Goal: Task Accomplishment & Management: Complete application form

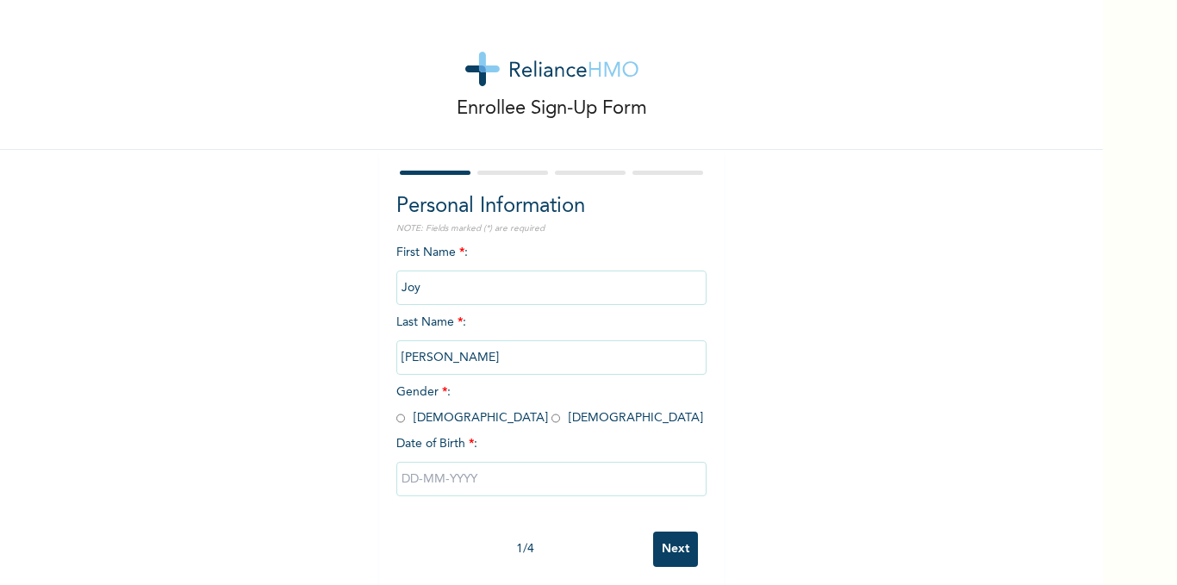
click at [551, 417] on input "radio" at bounding box center [555, 418] width 9 height 16
radio input "true"
click at [450, 485] on input "text" at bounding box center [551, 479] width 310 height 34
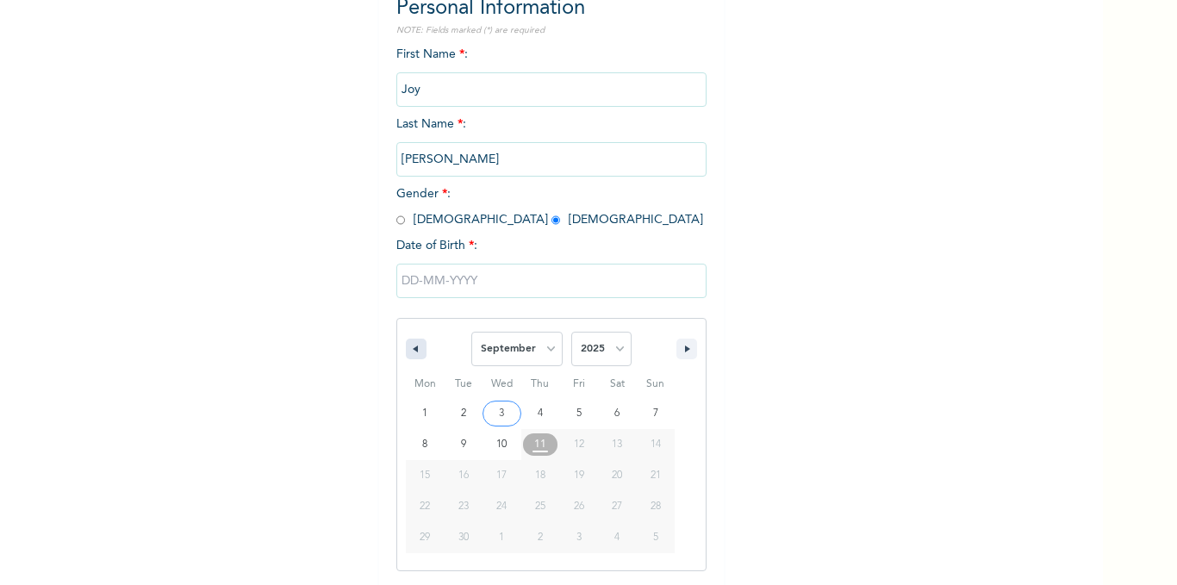
click at [411, 357] on button "button" at bounding box center [416, 349] width 21 height 21
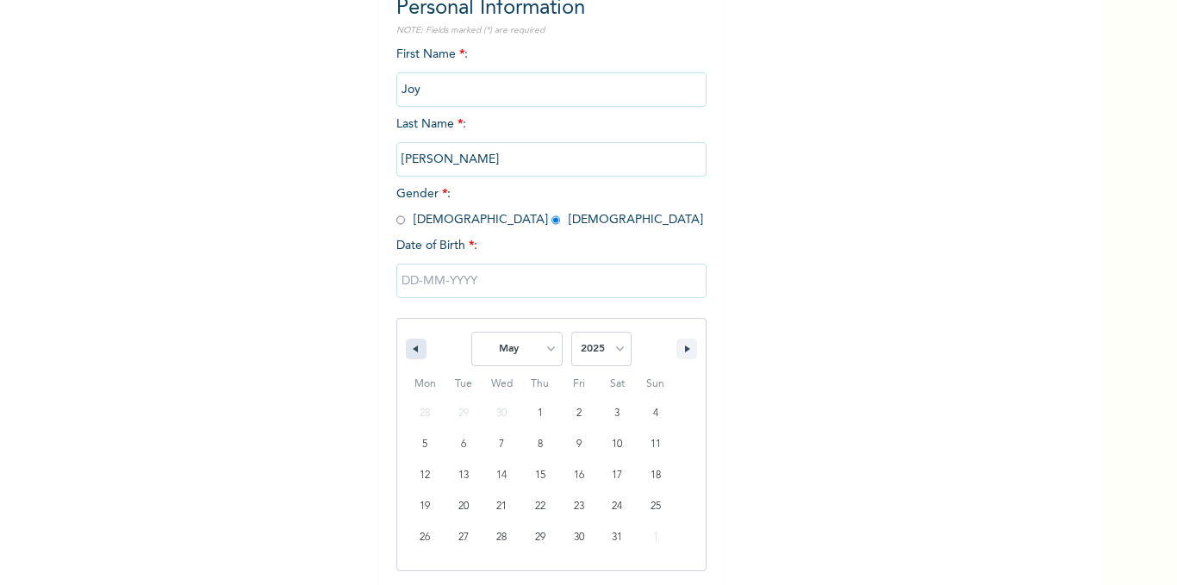
select select "3"
type input "[DATE]"
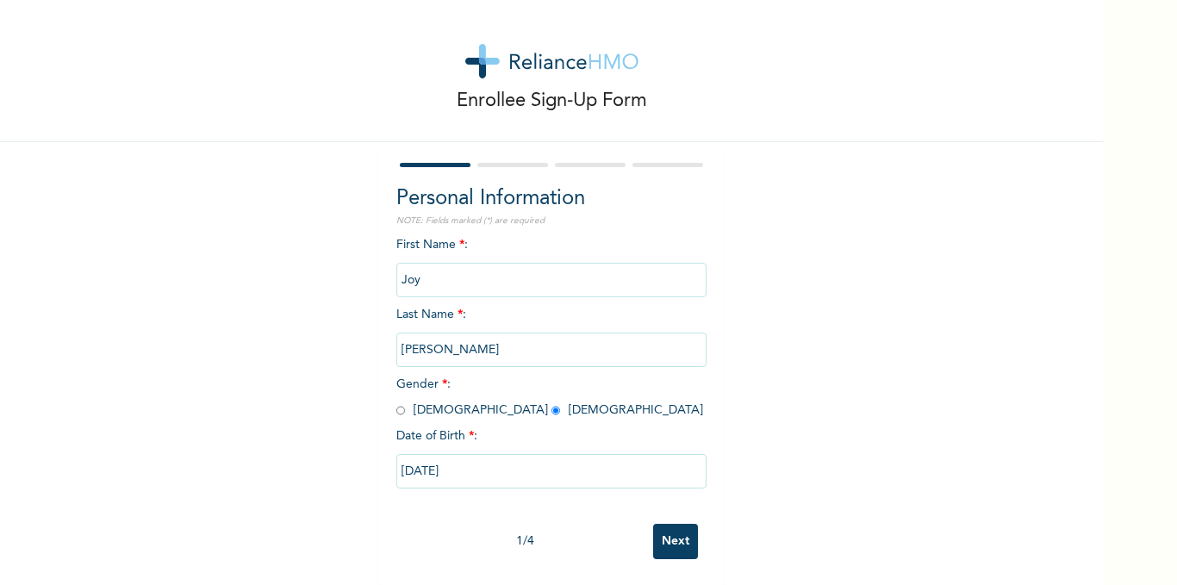
scroll to position [21, 0]
click at [519, 464] on input "[DATE]" at bounding box center [551, 471] width 310 height 34
select select "3"
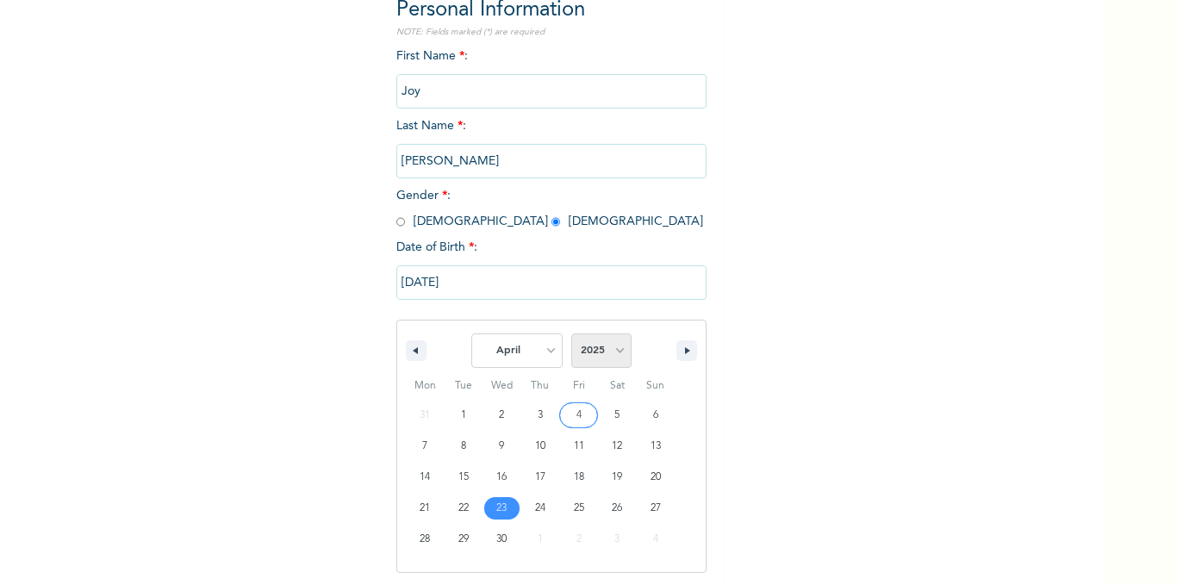
scroll to position [198, 0]
click at [616, 354] on select "2025 2024 2023 2022 2021 2020 2019 2018 2017 2016 2015 2014 2013 2012 2011 2010…" at bounding box center [601, 349] width 60 height 34
select select "1985"
click at [571, 333] on select "2025 2024 2023 2022 2021 2020 2019 2018 2017 2016 2015 2014 2013 2012 2011 2010…" at bounding box center [601, 349] width 60 height 34
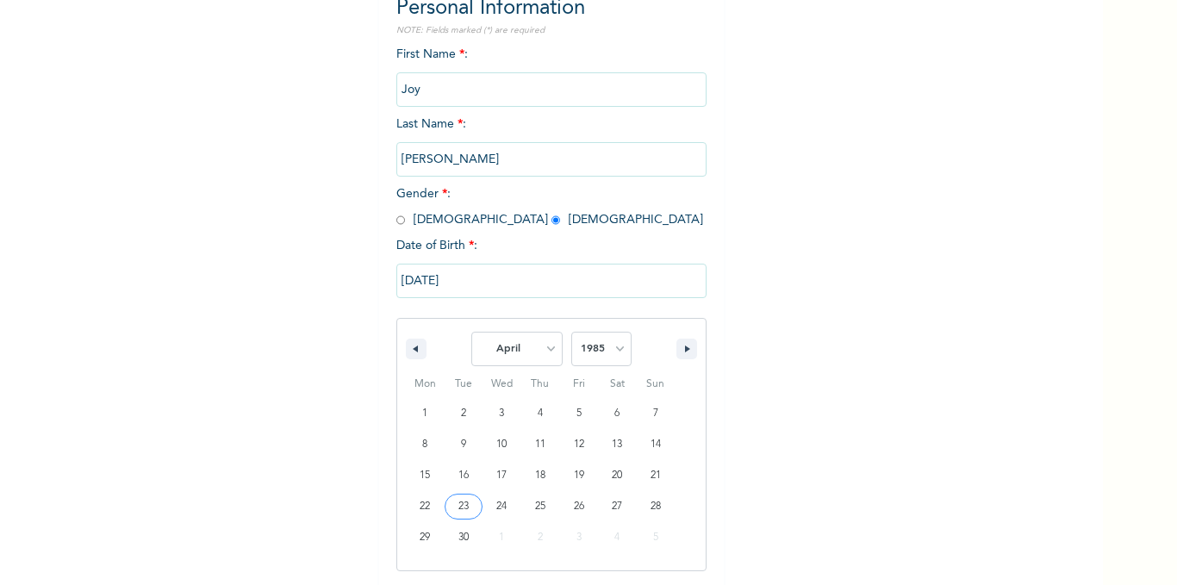
type input "[DATE]"
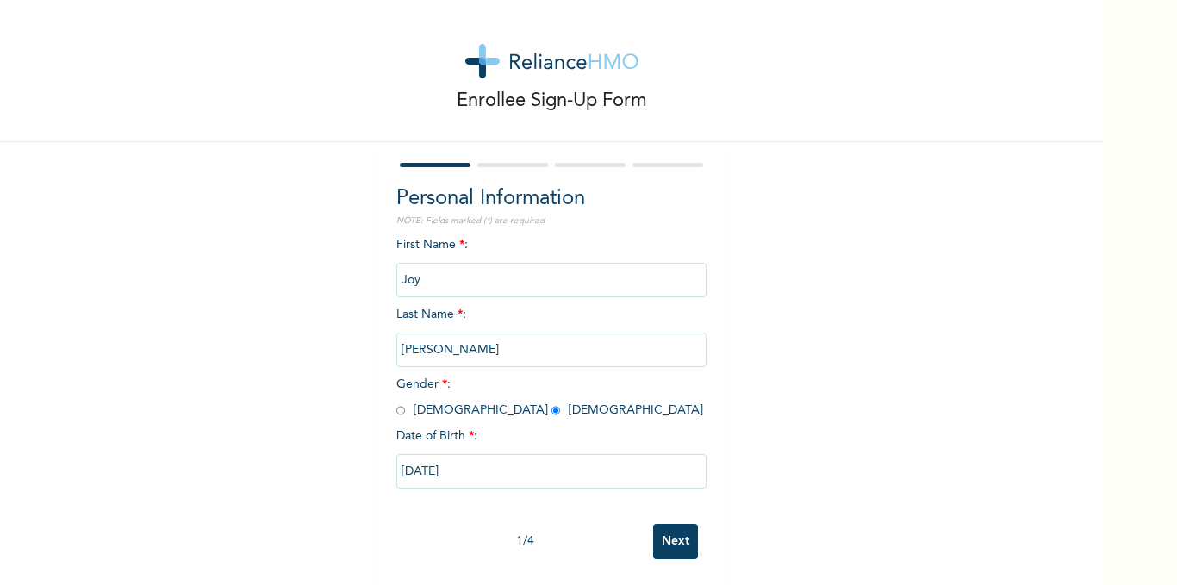
scroll to position [21, 0]
click at [668, 532] on input "Next" at bounding box center [675, 541] width 45 height 35
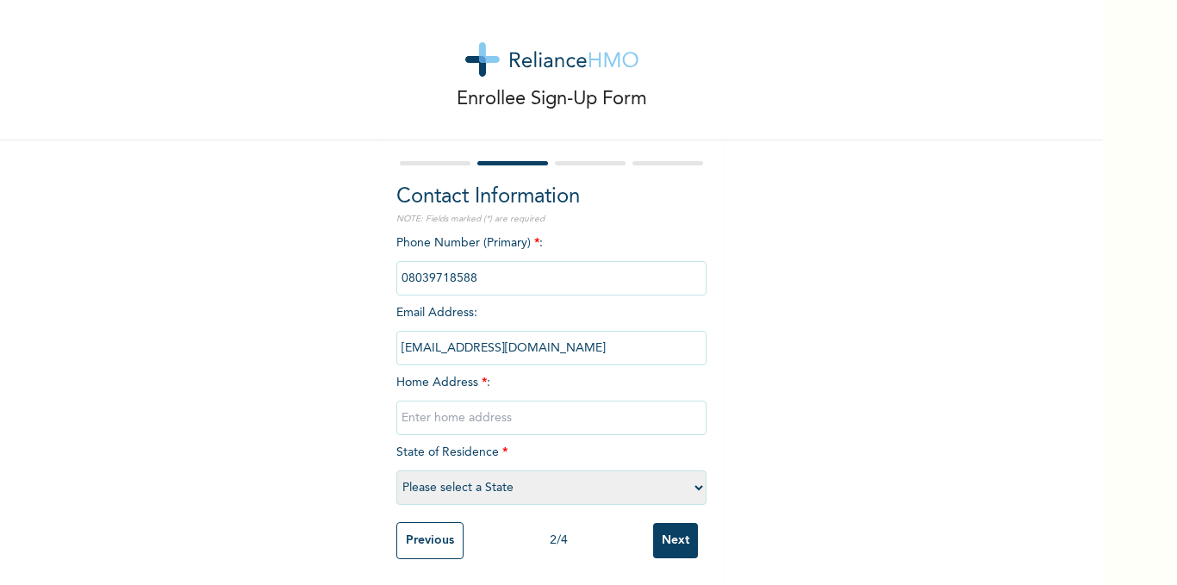
click at [506, 401] on input "text" at bounding box center [551, 418] width 310 height 34
type input "[STREET_ADDRESS]"
click at [482, 486] on select "Please select a State [PERSON_NAME] (FCT) [PERSON_NAME] Ibom [GEOGRAPHIC_DATA] …" at bounding box center [551, 487] width 310 height 34
select select "25"
click at [396, 470] on select "Please select a State [PERSON_NAME] (FCT) [PERSON_NAME] Ibom [GEOGRAPHIC_DATA] …" at bounding box center [551, 487] width 310 height 34
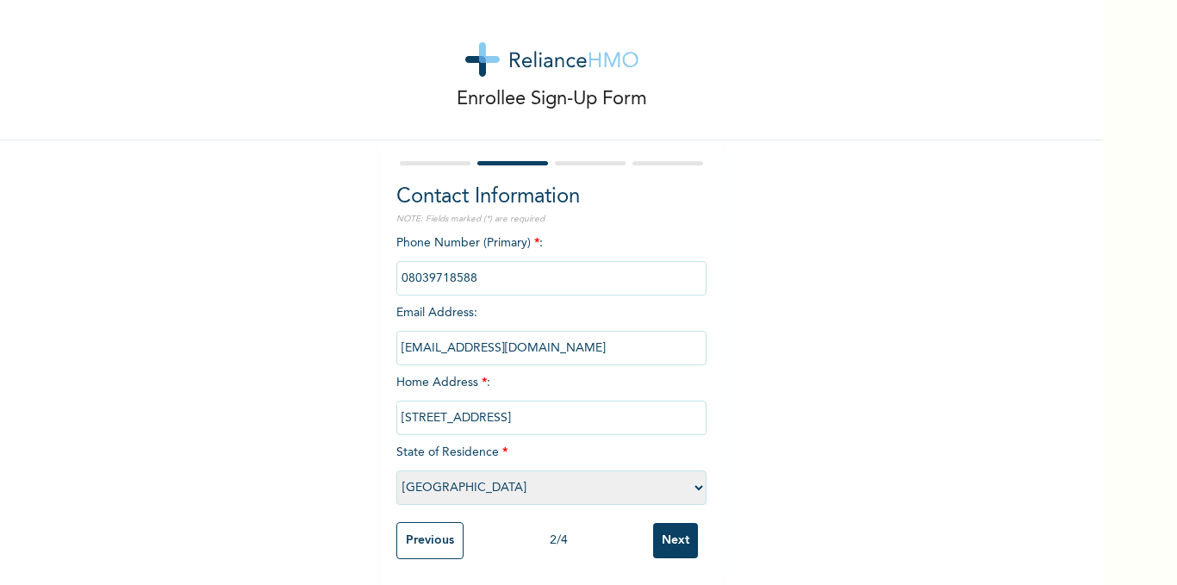
click at [678, 538] on input "Next" at bounding box center [675, 540] width 45 height 35
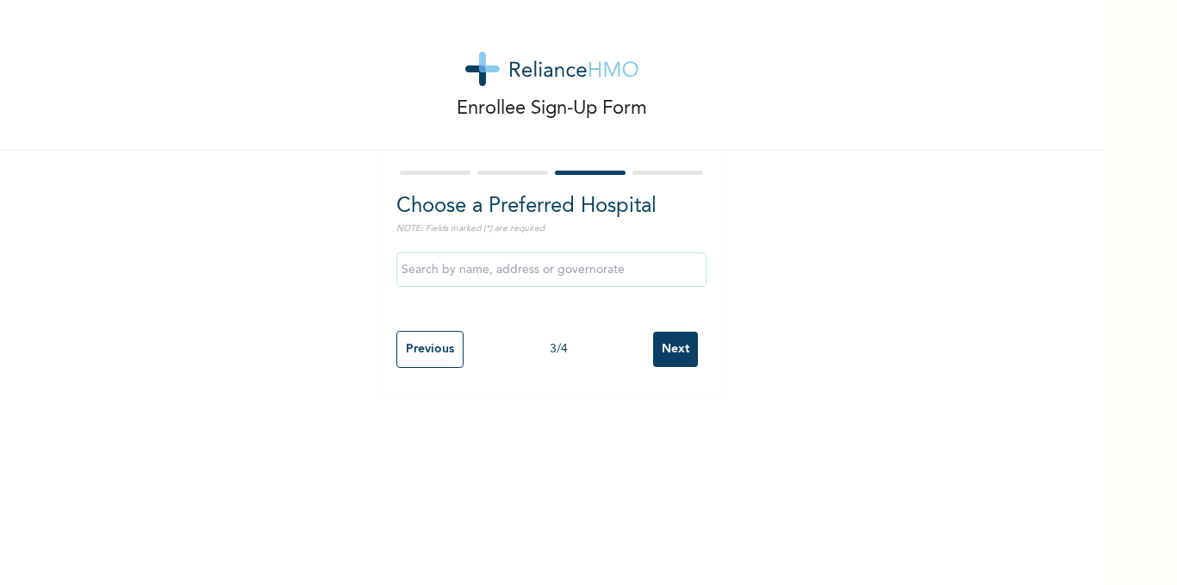
scroll to position [0, 0]
click at [465, 279] on input "text" at bounding box center [551, 269] width 310 height 34
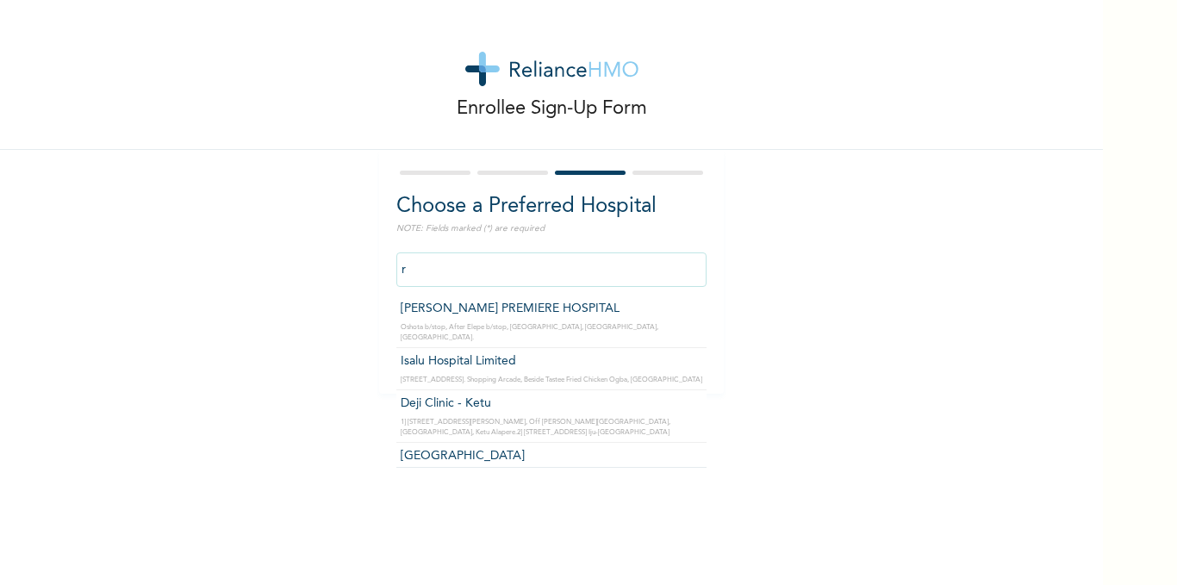
type input "r"
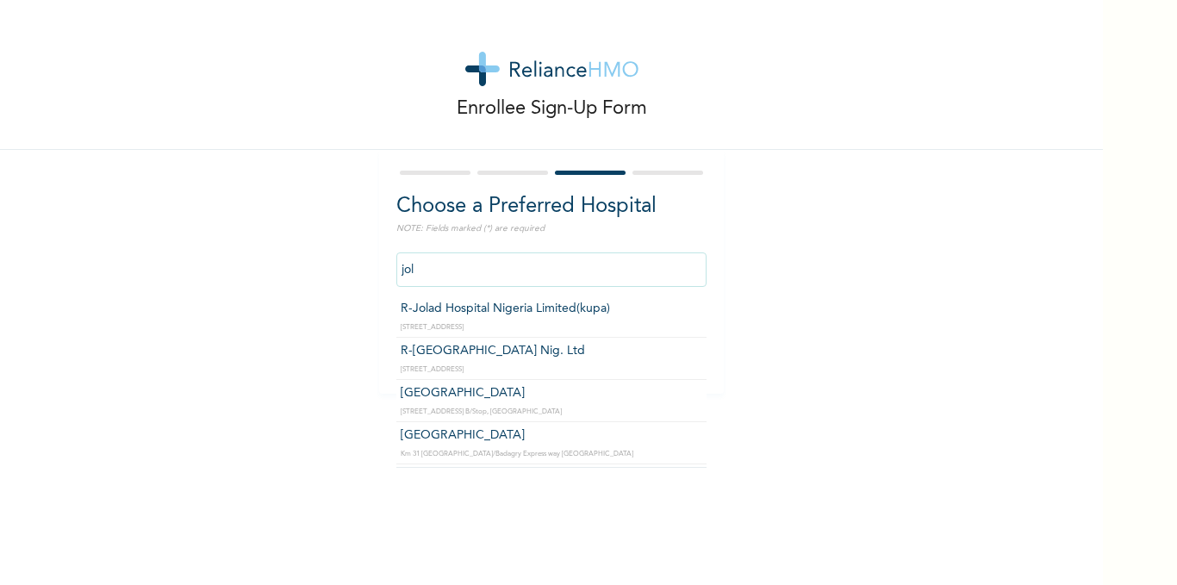
type input "R-[GEOGRAPHIC_DATA] Nig. Ltd"
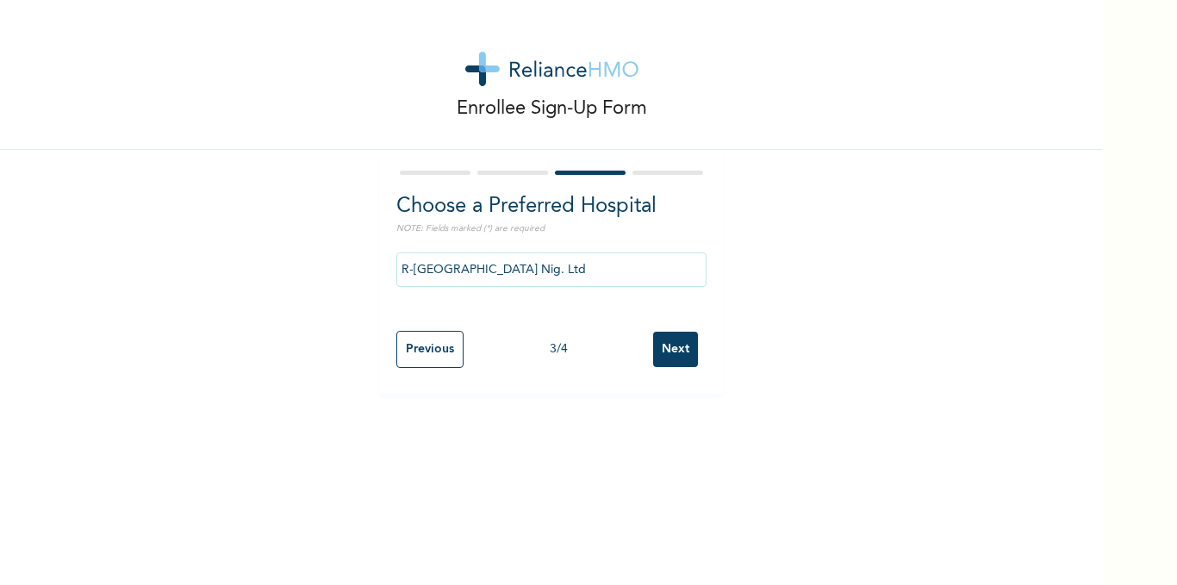
click at [653, 339] on input "Next" at bounding box center [675, 349] width 45 height 35
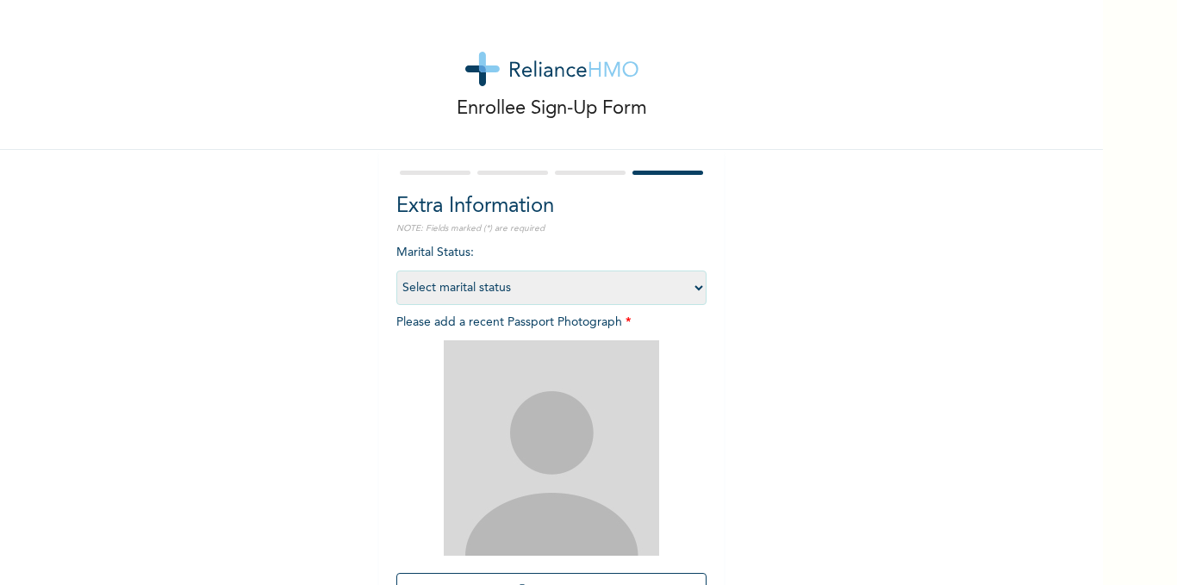
click at [473, 280] on select "Select marital status [DEMOGRAPHIC_DATA] Married [DEMOGRAPHIC_DATA] Widow/[DEMO…" at bounding box center [551, 287] width 310 height 34
select select "1"
click at [396, 270] on select "Select marital status [DEMOGRAPHIC_DATA] Married [DEMOGRAPHIC_DATA] Widow/[DEMO…" at bounding box center [551, 287] width 310 height 34
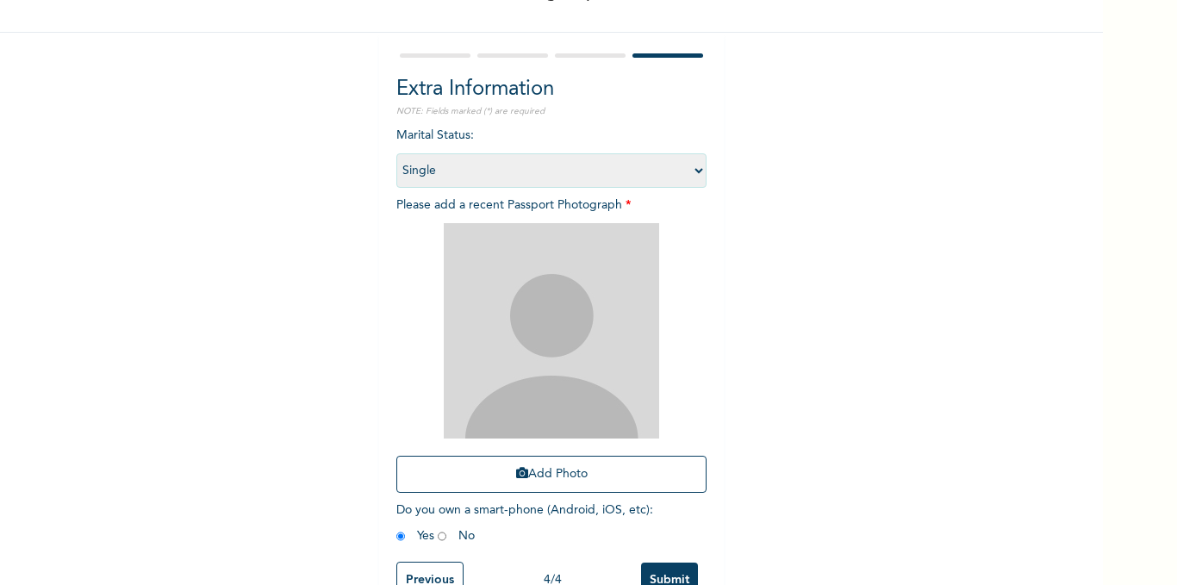
scroll to position [138, 0]
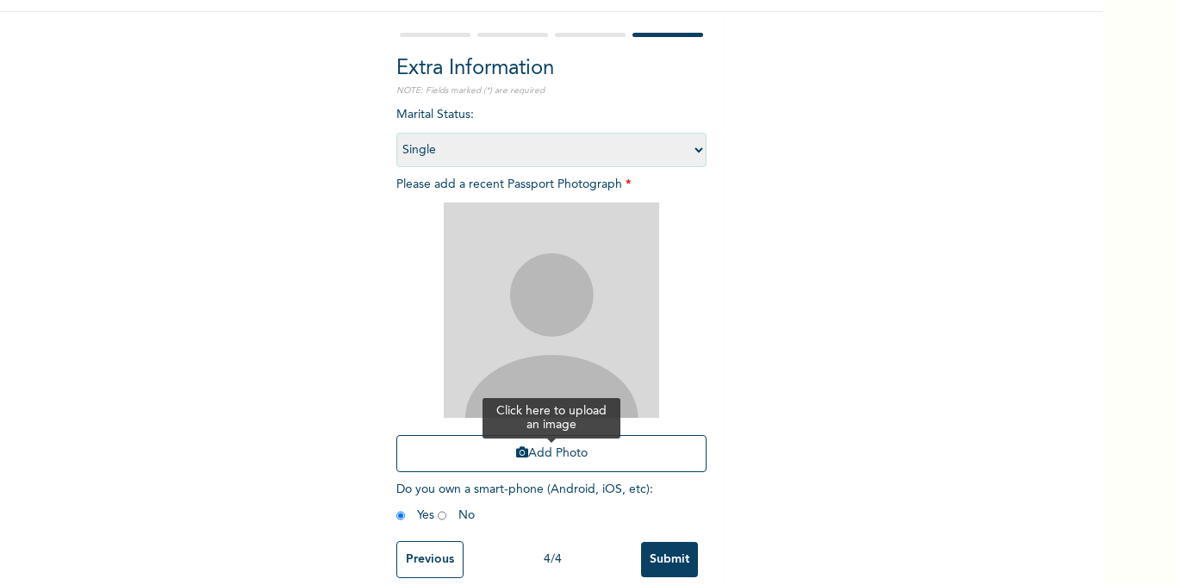
click at [527, 453] on button "Add Photo" at bounding box center [551, 453] width 310 height 37
click at [492, 462] on button "Add Photo" at bounding box center [551, 453] width 310 height 37
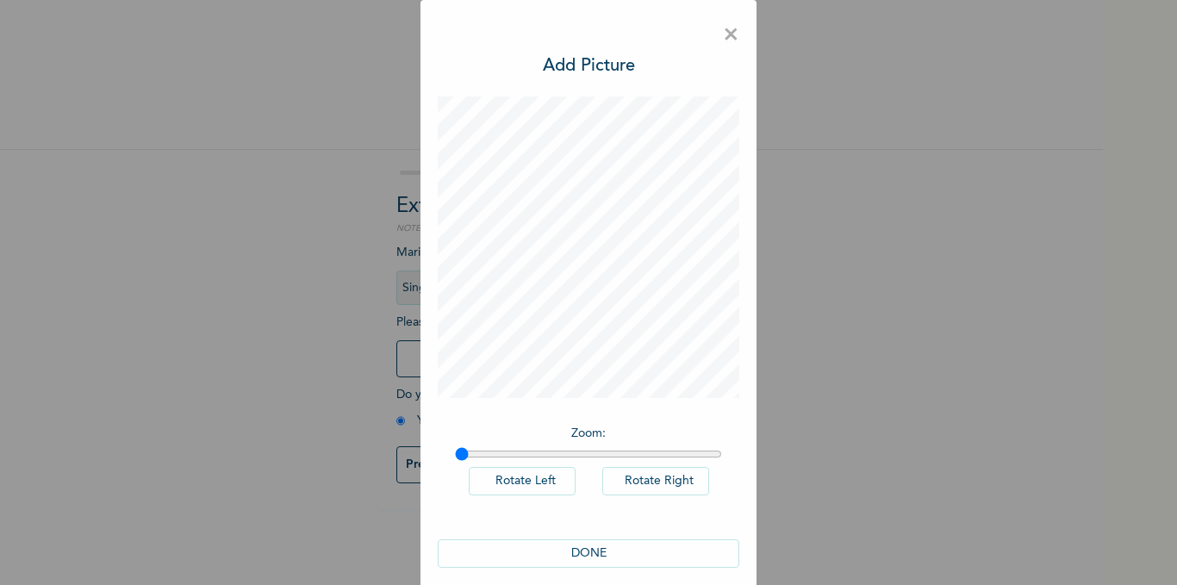
scroll to position [0, 0]
click at [590, 551] on button "DONE" at bounding box center [589, 553] width 302 height 28
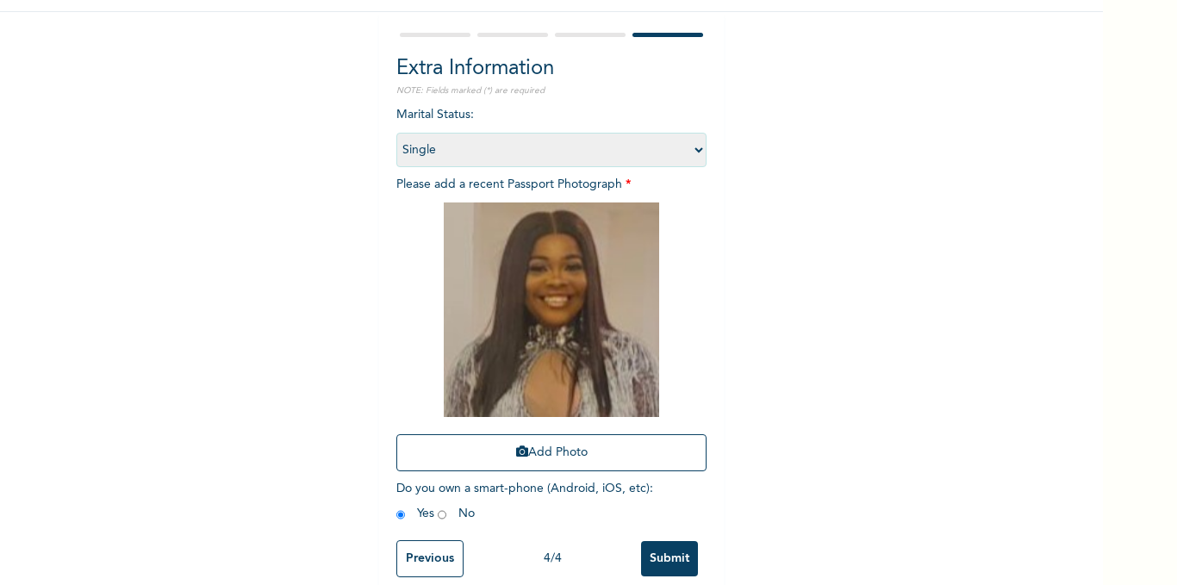
scroll to position [169, 0]
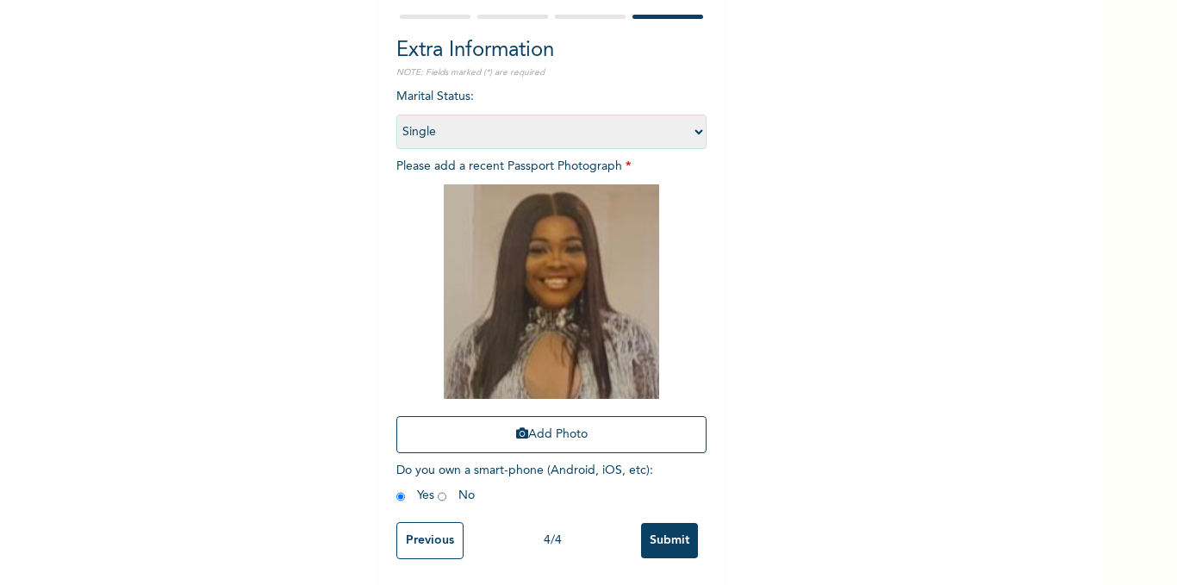
click at [676, 532] on input "Submit" at bounding box center [669, 540] width 57 height 35
